Goal: Task Accomplishment & Management: Manage account settings

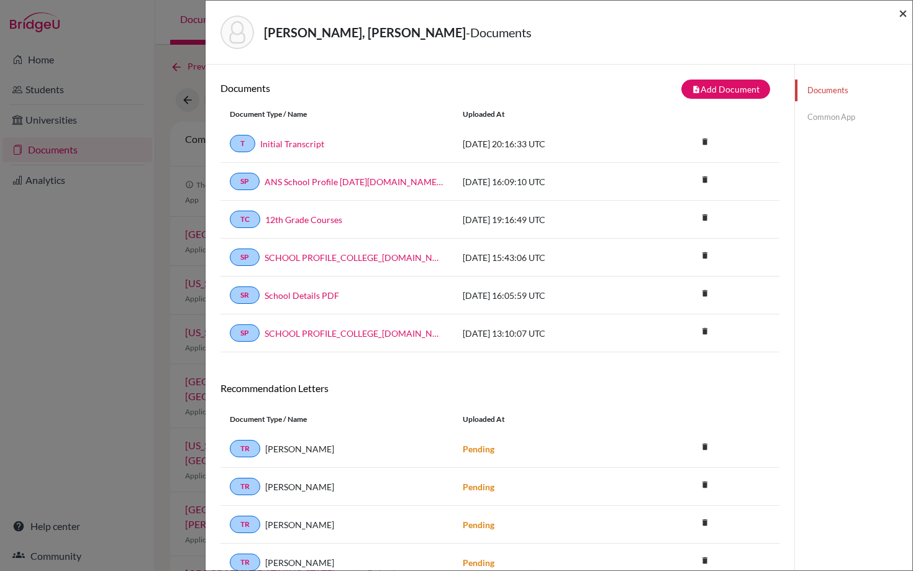
click at [900, 16] on span "×" at bounding box center [903, 13] width 9 height 18
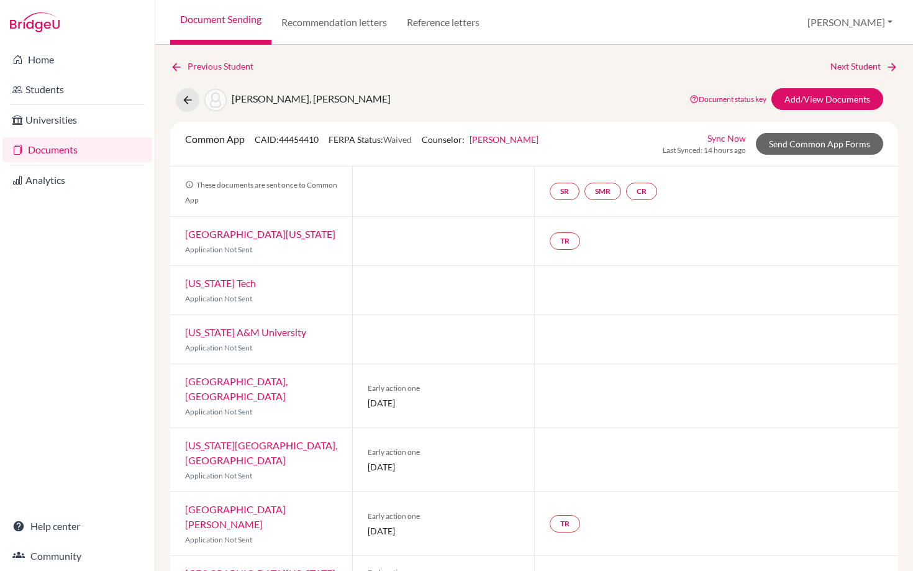
click at [207, 16] on link "Document Sending" at bounding box center [220, 22] width 101 height 45
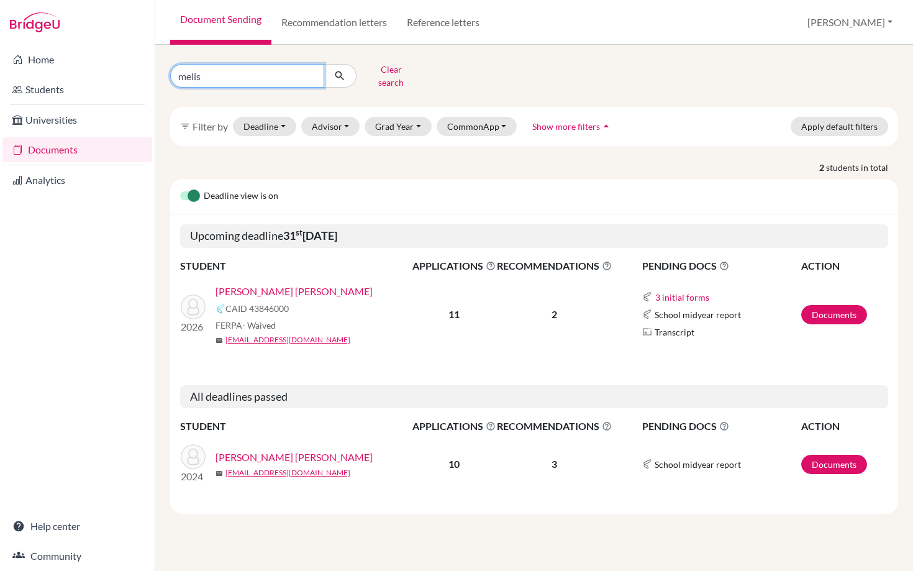
drag, startPoint x: 230, startPoint y: 73, endPoint x: 158, endPoint y: 73, distance: 72.0
click at [158, 73] on div "melis Clear search filter_list Filter by Deadline - Select a date range Or doub…" at bounding box center [534, 308] width 758 height 526
type input "francis"
click button "submit" at bounding box center [340, 76] width 33 height 24
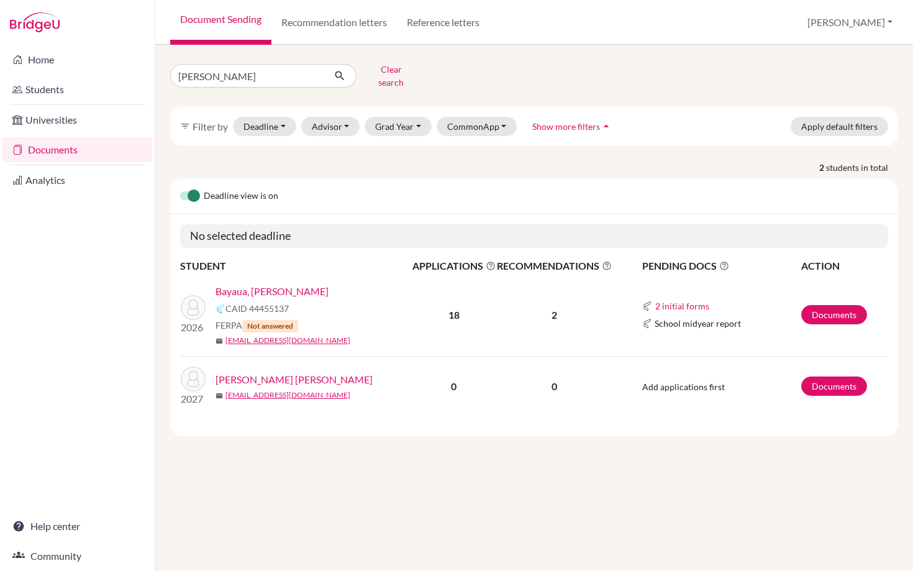
click at [275, 285] on link "Bayaua, [PERSON_NAME]" at bounding box center [272, 291] width 113 height 15
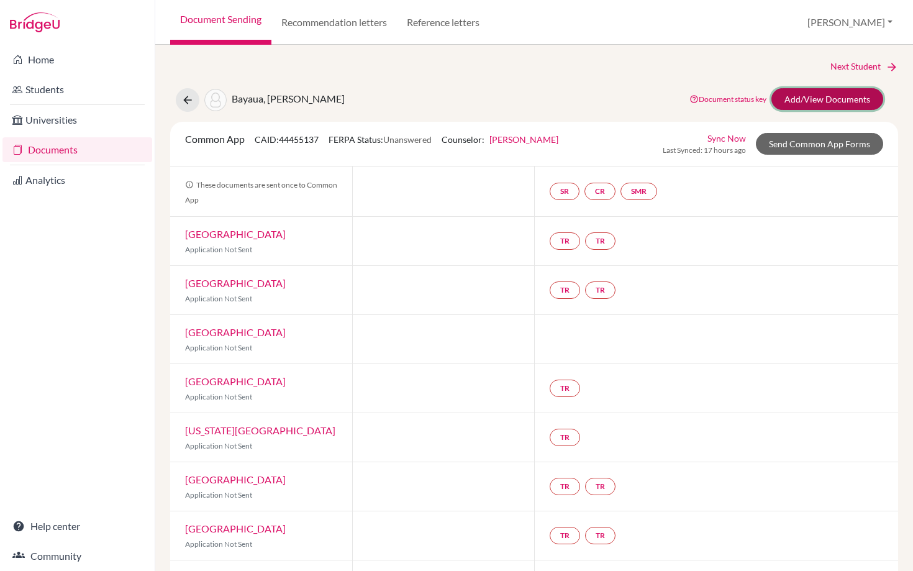
click at [810, 97] on link "Add/View Documents" at bounding box center [827, 99] width 112 height 22
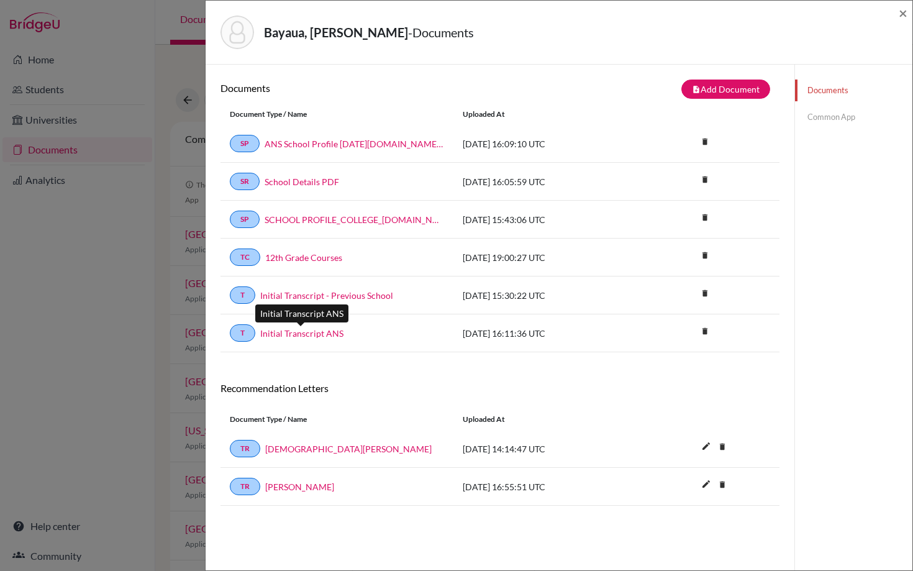
click at [296, 336] on link "Initial Transcript ANS" at bounding box center [301, 333] width 83 height 13
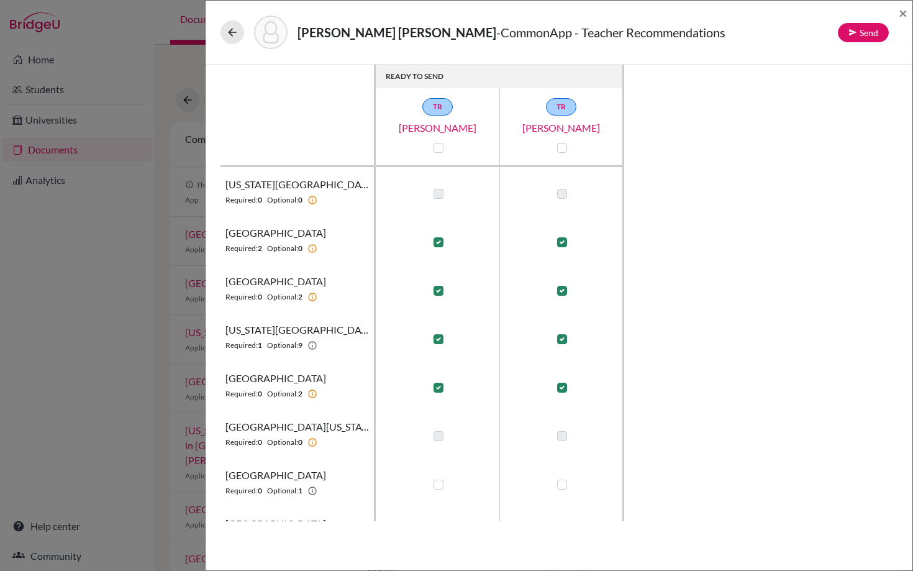
scroll to position [82, 0]
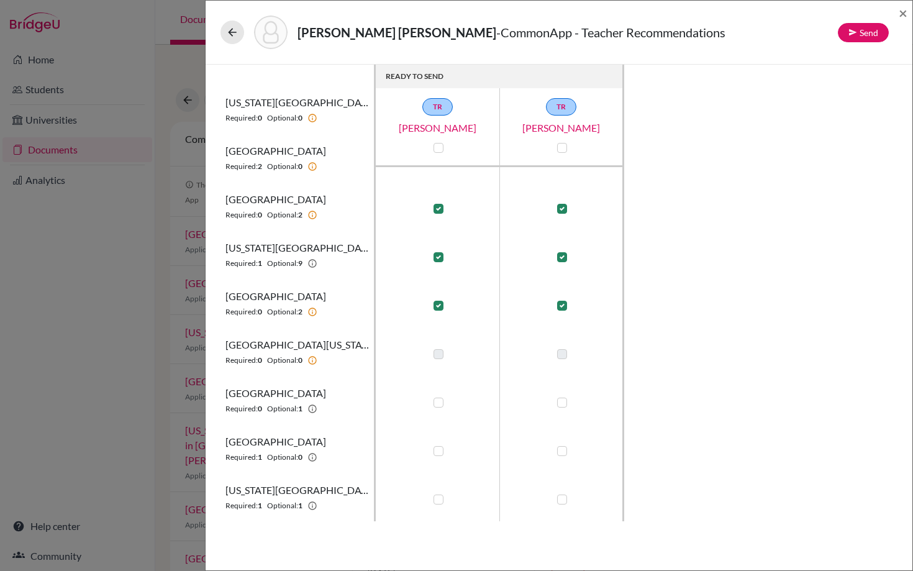
click at [104, 258] on div "Solorzano Chamorro, Melissa Maria - CommonApp - Teacher Recommendations Send × …" at bounding box center [456, 285] width 913 height 571
click at [901, 13] on span "×" at bounding box center [903, 13] width 9 height 18
